Goal: Task Accomplishment & Management: Check status

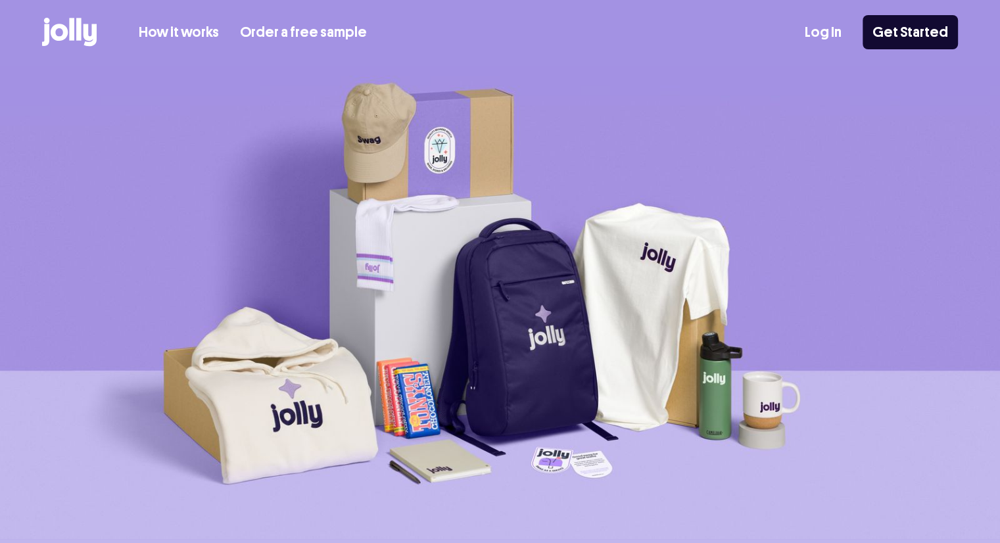
click at [830, 30] on link "Log In" at bounding box center [823, 33] width 37 height 22
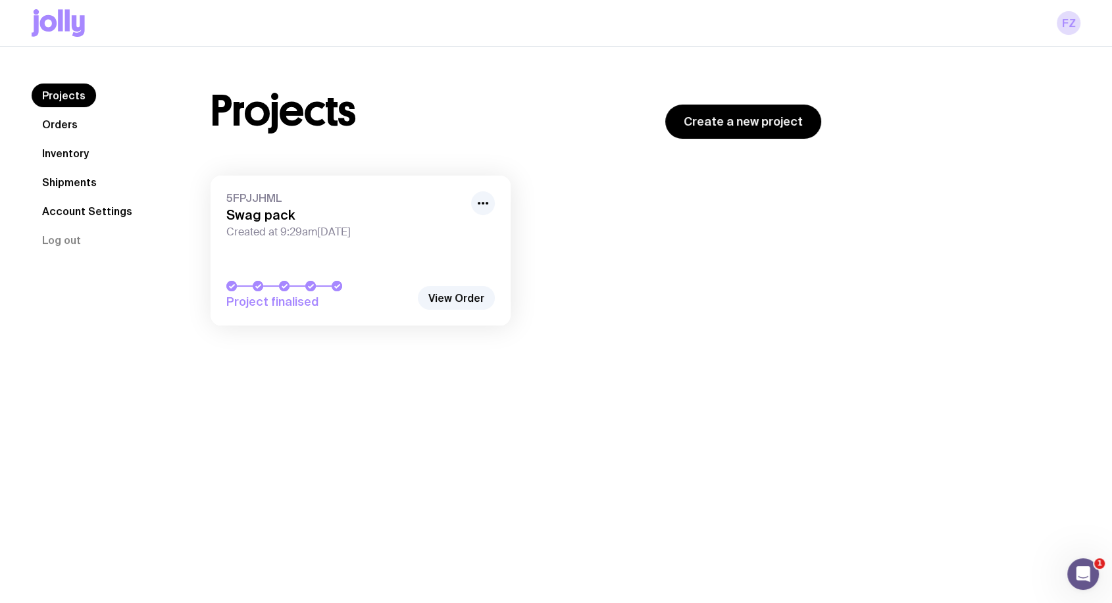
click at [84, 170] on nav "Projects Orders Inventory Shipments Account Settings Log out" at bounding box center [105, 168] width 147 height 168
click at [91, 180] on link "Shipments" at bounding box center [70, 182] width 76 height 24
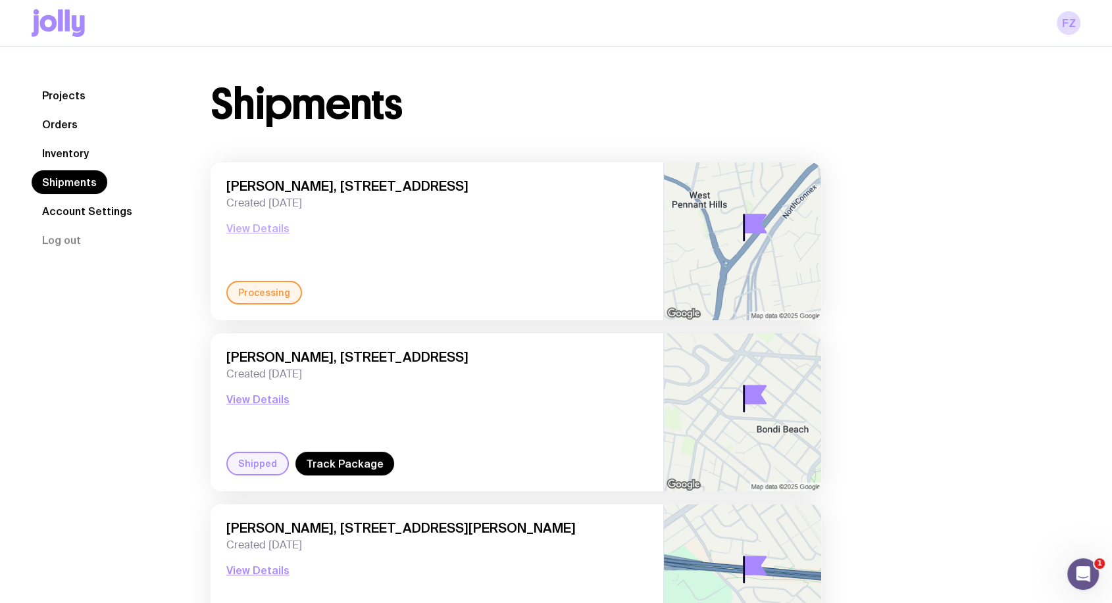
click at [257, 228] on button "View Details" at bounding box center [257, 228] width 63 height 16
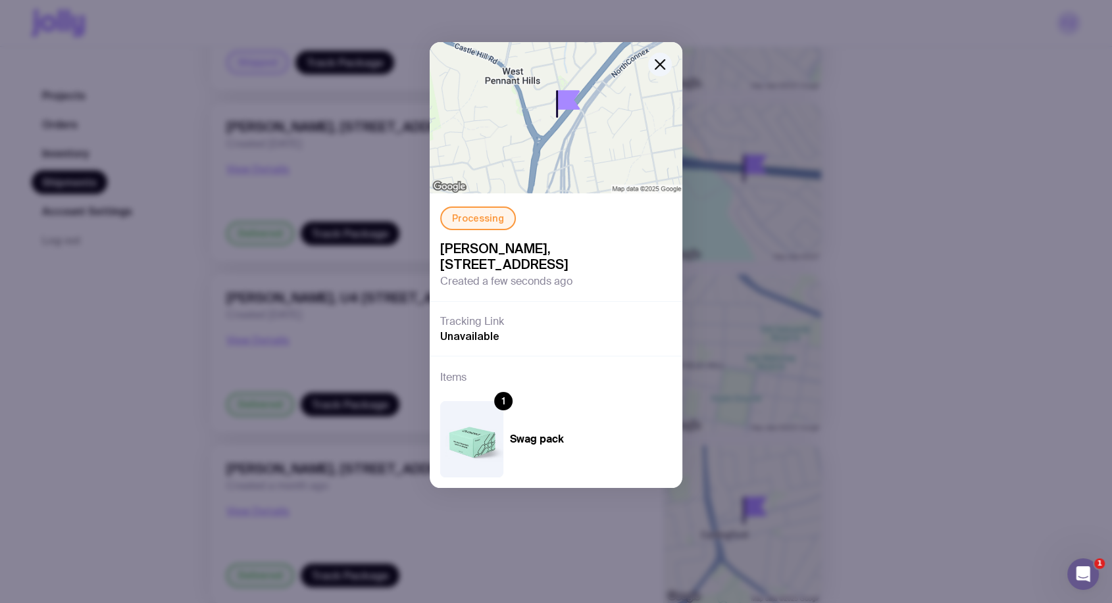
scroll to position [438, 0]
